Goal: Transaction & Acquisition: Purchase product/service

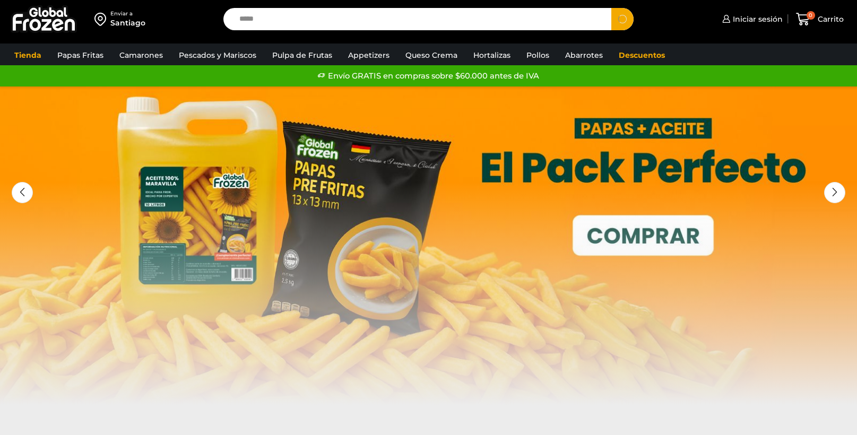
type input "*****"
click at [612, 8] on button "Search" at bounding box center [623, 19] width 22 height 22
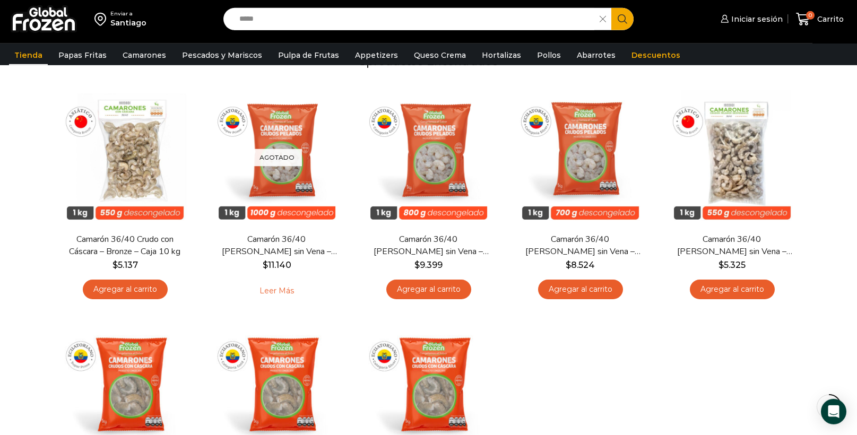
scroll to position [191, 0]
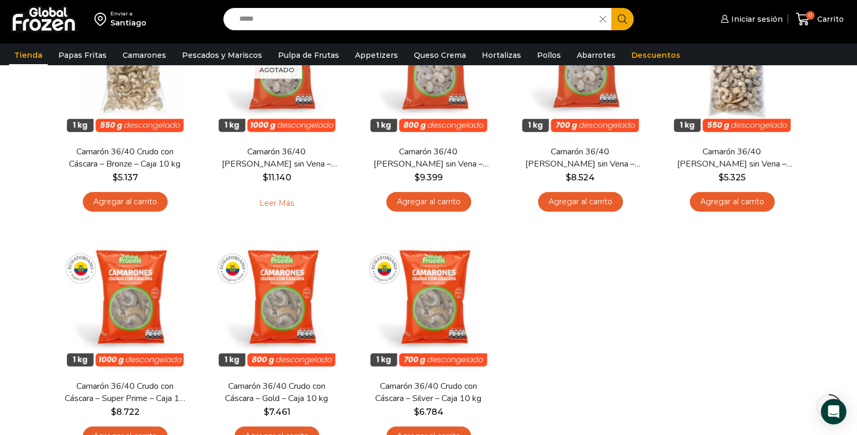
click at [705, 314] on div "En stock Vista Rápida Camarón 36/40 Crudo con Cáscara – Bronze – Caja 10 kg $ 5…" at bounding box center [428, 227] width 759 height 467
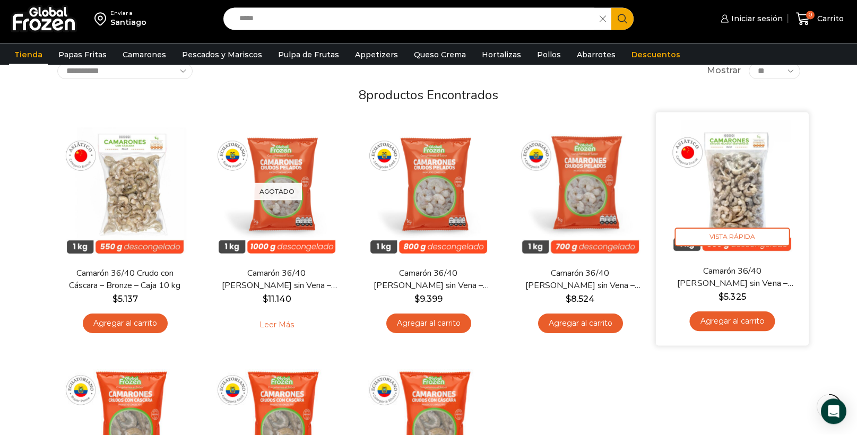
scroll to position [64, 0]
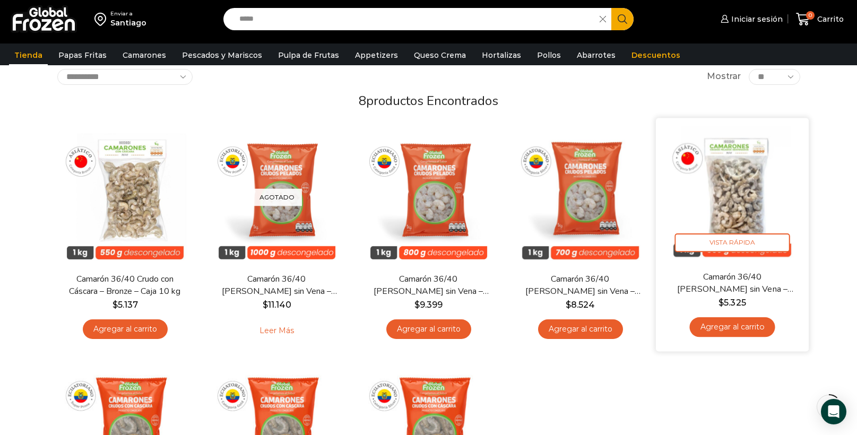
click at [744, 189] on img at bounding box center [732, 194] width 137 height 137
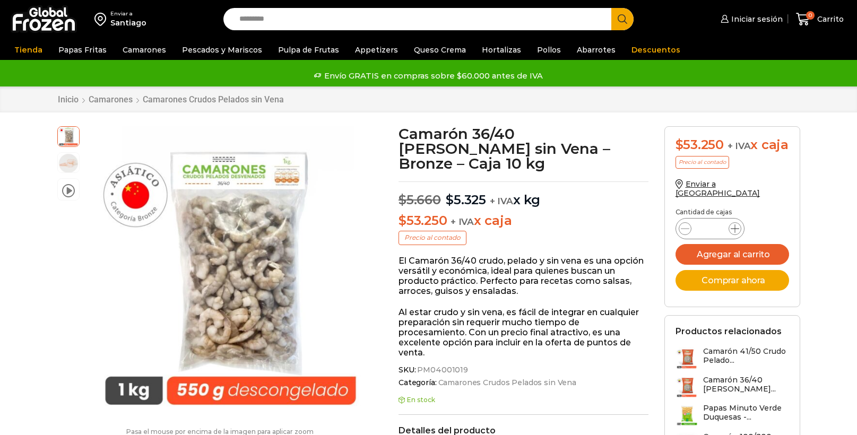
click at [737, 233] on icon at bounding box center [735, 229] width 8 height 8
click at [737, 233] on div "Camarón 36/40 Crudo Pelado sin Vena - Bronze - Caja 10 kg cantidad *" at bounding box center [710, 228] width 69 height 21
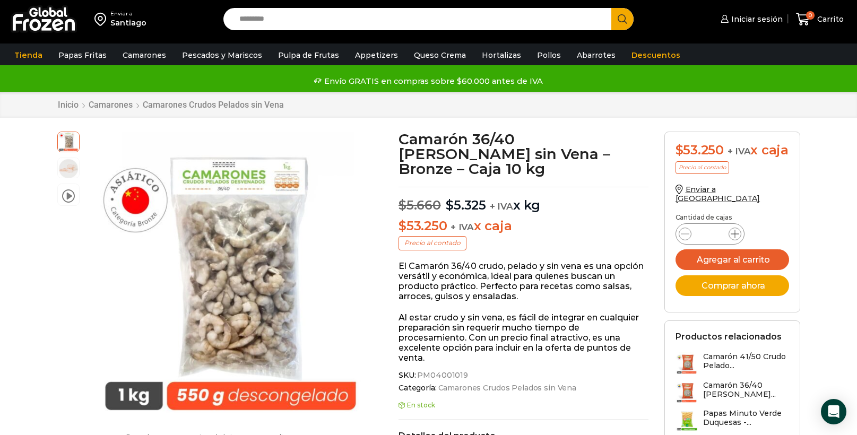
click at [737, 233] on div "Camarón 36/40 Crudo Pelado sin Vena - Bronze - Caja 10 kg cantidad *" at bounding box center [710, 234] width 69 height 21
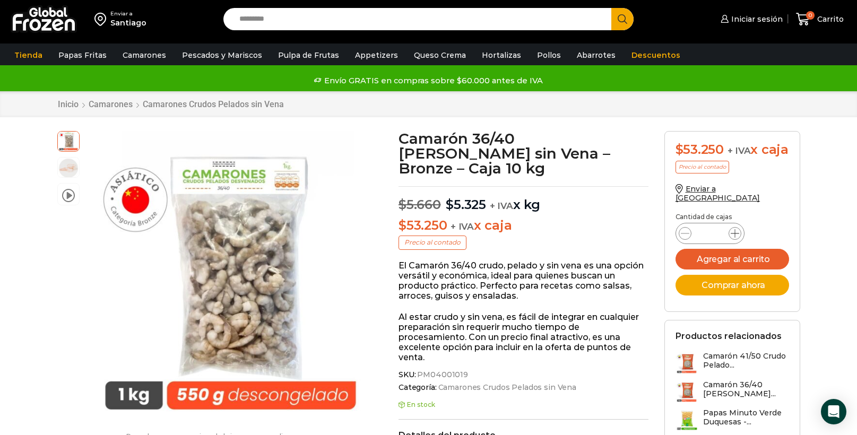
click at [735, 240] on span at bounding box center [735, 233] width 13 height 13
click at [740, 240] on span at bounding box center [735, 233] width 13 height 13
click at [740, 244] on div "Camarón 36/40 Crudo Pelado sin Vena - Bronze - Caja 10 kg cantidad *" at bounding box center [710, 233] width 69 height 21
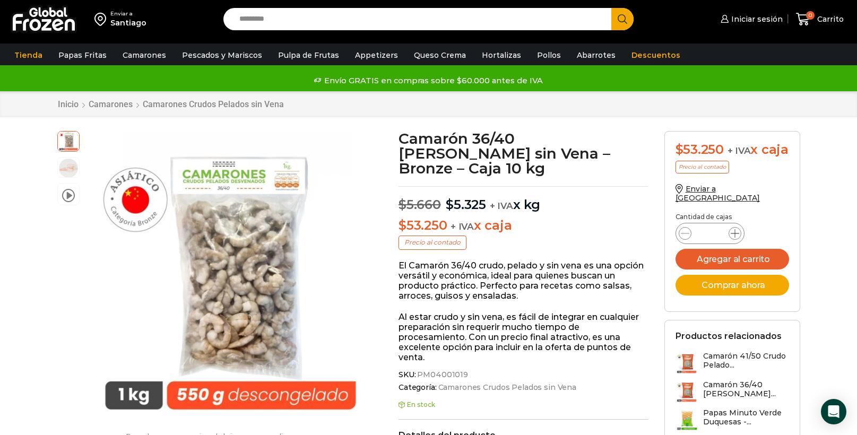
click at [737, 238] on icon at bounding box center [735, 233] width 8 height 8
type input "*"
click at [489, 114] on div "Inicio Camarones Camarones Crudos Pelados sin Vena" at bounding box center [428, 104] width 857 height 26
click at [761, 270] on button "Agregar al carrito" at bounding box center [733, 259] width 114 height 21
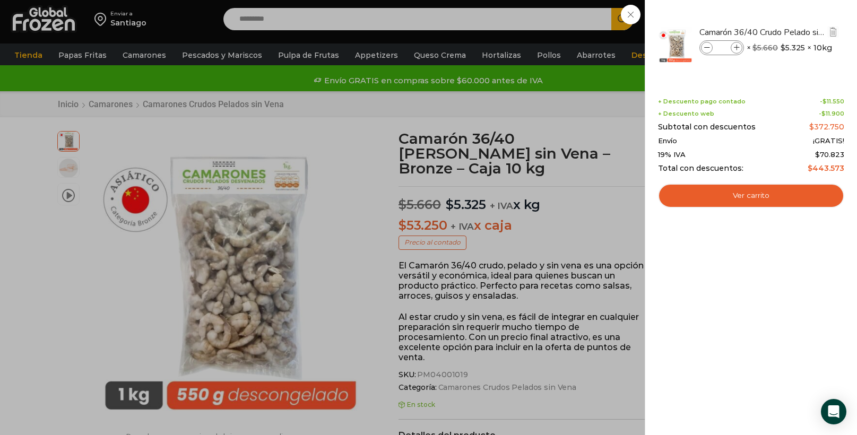
click at [735, 49] on span at bounding box center [737, 48] width 12 height 12
click at [735, 49] on icon at bounding box center [737, 48] width 6 height 6
type input "**"
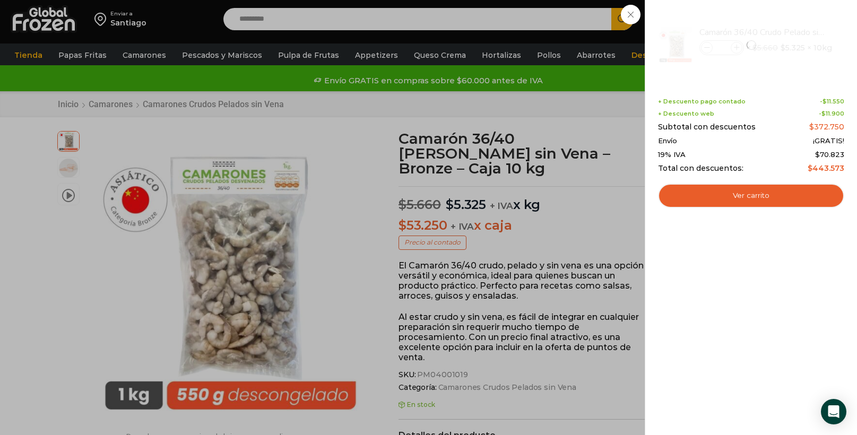
click at [790, 372] on div "7 Shopping Cart Camarón 36/40 Crudo Pelado sin Vena - Bronze - Caja 10 kg Camar…" at bounding box center [751, 218] width 186 height 404
click at [794, 13] on div "11 Carrito 11 11 Shopping Cart" at bounding box center [820, 19] width 53 height 25
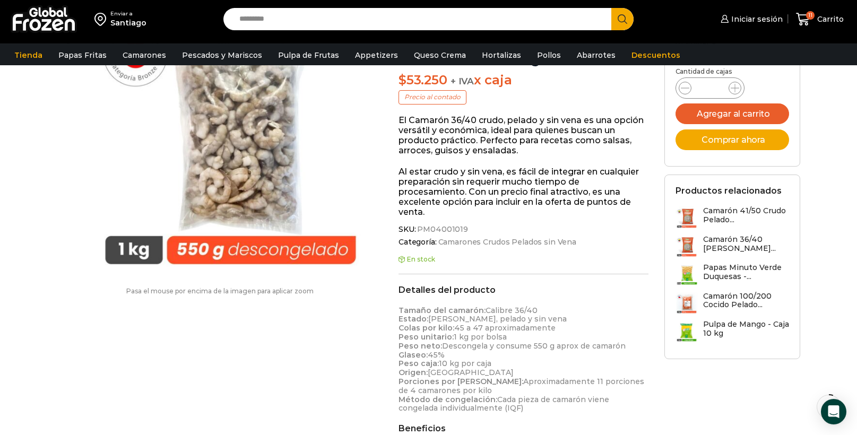
scroll to position [255, 0]
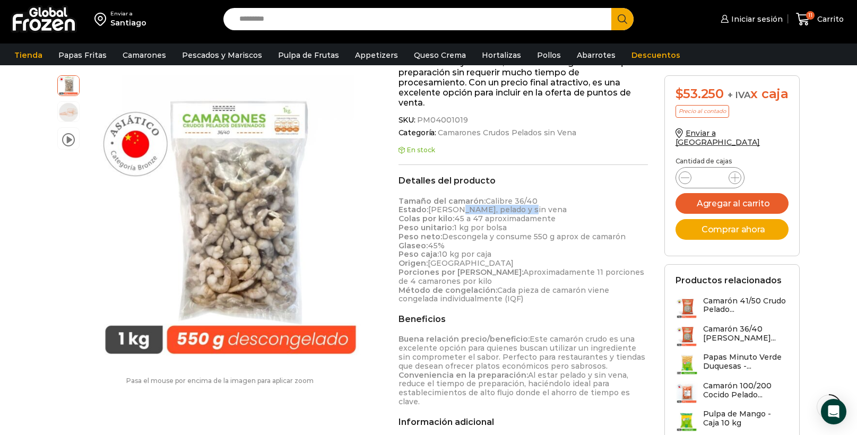
drag, startPoint x: 453, startPoint y: 201, endPoint x: 565, endPoint y: 199, distance: 112.0
click at [568, 199] on p "Tamaño del camarón: Calibre 36/40 Estado: Crudo, pelado y sin vena Colas por ki…" at bounding box center [524, 250] width 250 height 107
click at [559, 205] on p "Tamaño del camarón: Calibre 36/40 Estado: Crudo, pelado y sin vena Colas por ki…" at bounding box center [524, 250] width 250 height 107
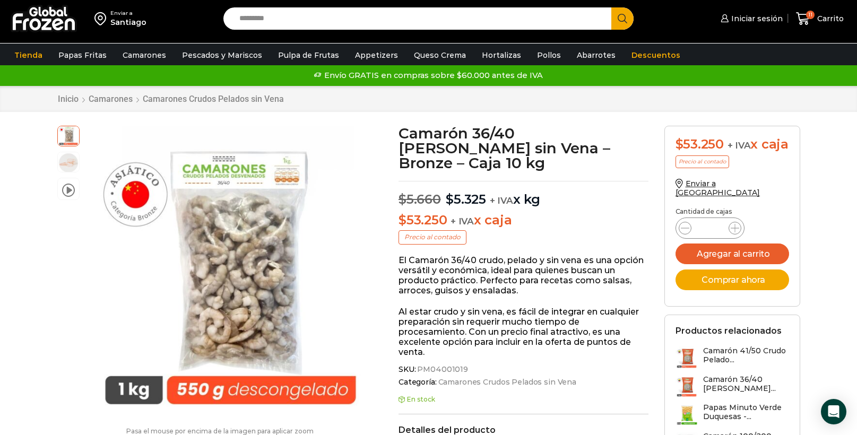
scroll to position [0, 0]
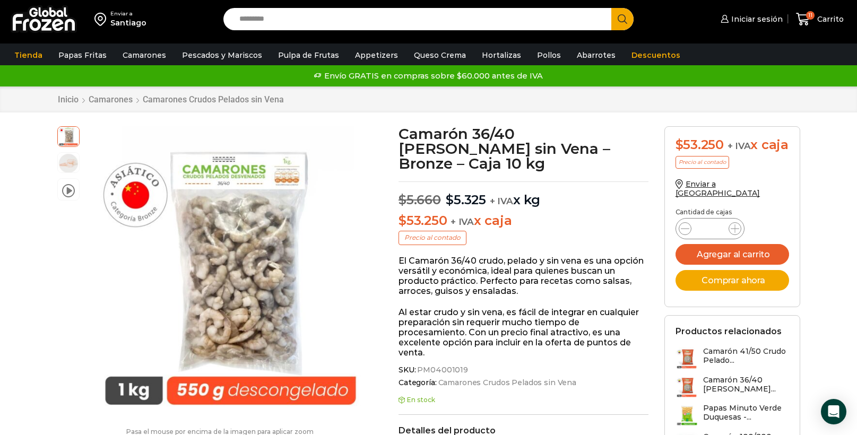
click at [278, 25] on input "Search input" at bounding box center [420, 19] width 372 height 22
type input "******"
click at [612, 8] on button "Search" at bounding box center [623, 19] width 22 height 22
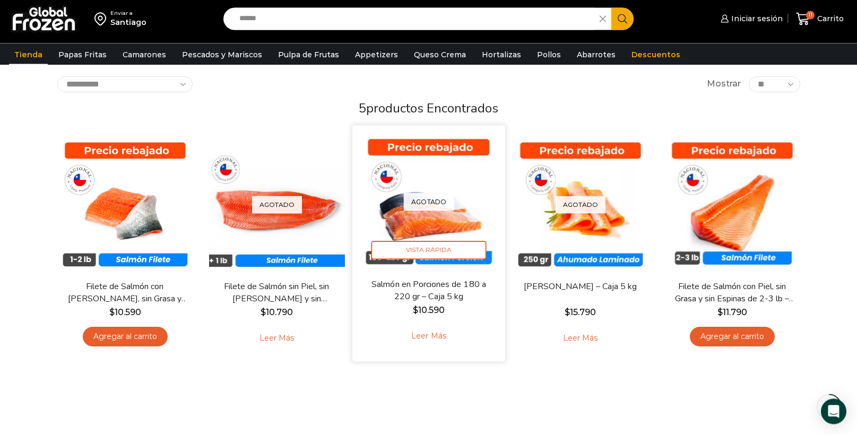
scroll to position [127, 0]
